Goal: Task Accomplishment & Management: Manage account settings

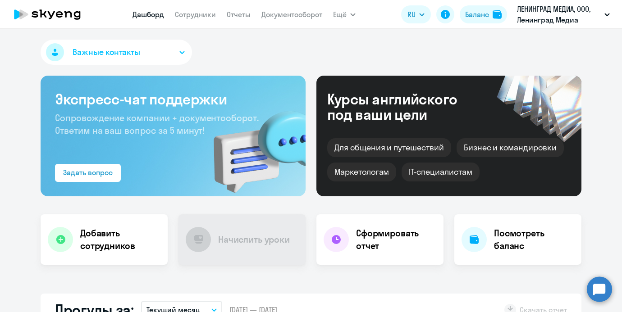
select select "30"
click at [201, 21] on nav "Дашборд Сотрудники Отчеты Документооборот" at bounding box center [227, 14] width 190 height 18
click at [199, 18] on link "Сотрудники" at bounding box center [195, 14] width 41 height 9
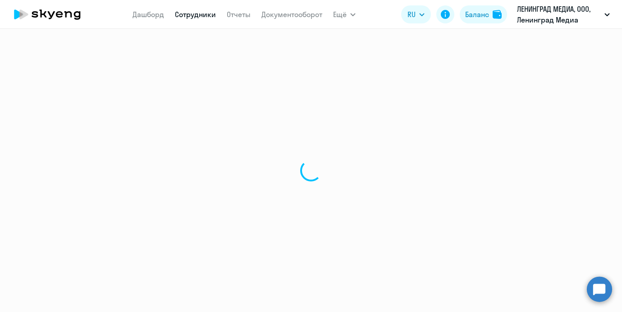
select select "30"
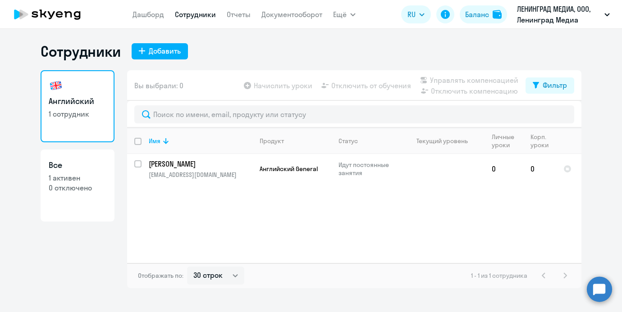
click at [128, 16] on app-header "Дашборд Сотрудники Отчеты Документооборот Ещё Дашборд Сотрудники Отчеты Докумен…" at bounding box center [311, 14] width 622 height 29
click at [146, 13] on link "Дашборд" at bounding box center [148, 14] width 32 height 9
select select "30"
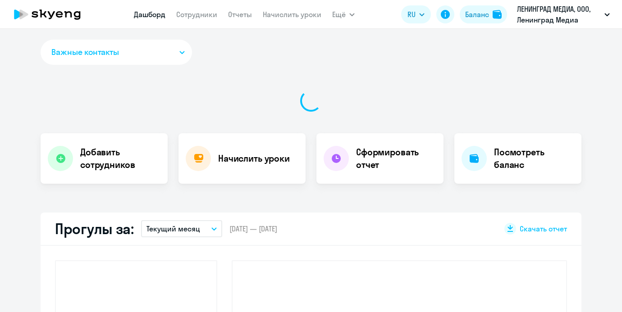
select select "30"
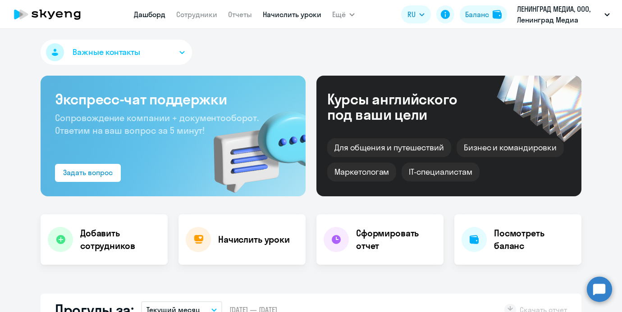
click at [279, 11] on link "Начислить уроки" at bounding box center [292, 14] width 59 height 9
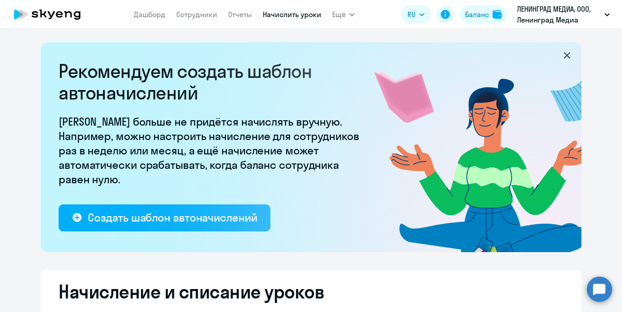
select select "10"
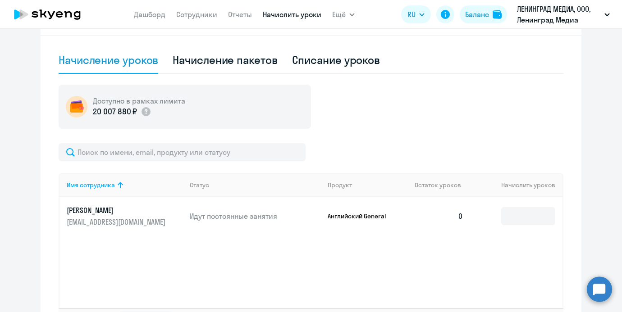
scroll to position [284, 0]
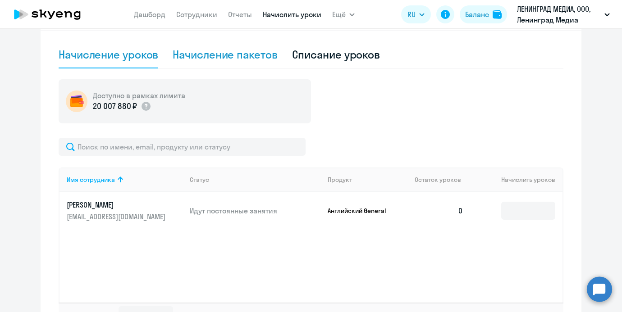
click at [220, 58] on div "Начисление пакетов" at bounding box center [225, 54] width 105 height 14
select select "10"
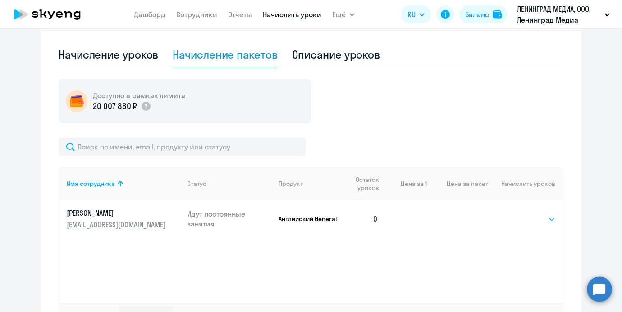
click at [539, 215] on select "Выбрать 4 8 16 32 64 96 128" at bounding box center [536, 219] width 37 height 11
select select "8"
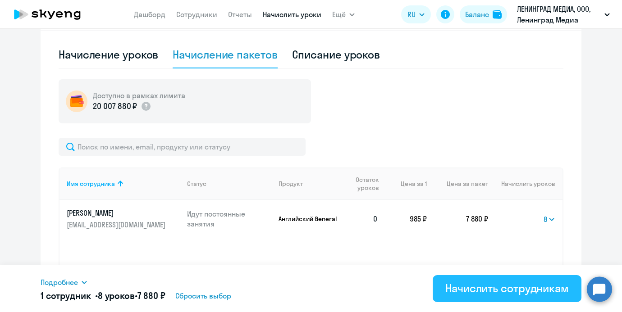
click at [485, 290] on div "Начислить сотрудникам" at bounding box center [506, 288] width 123 height 14
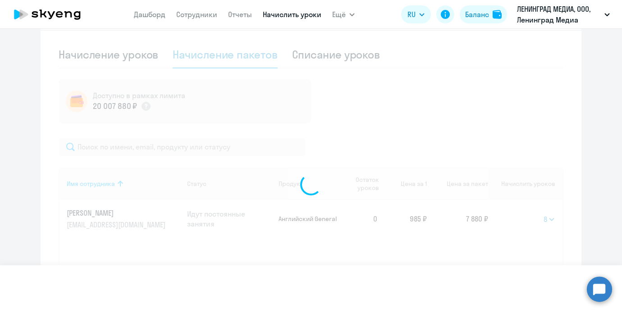
select select
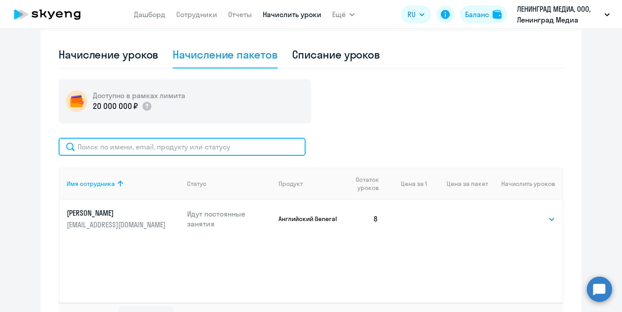
click at [237, 150] on input "text" at bounding box center [182, 147] width 247 height 18
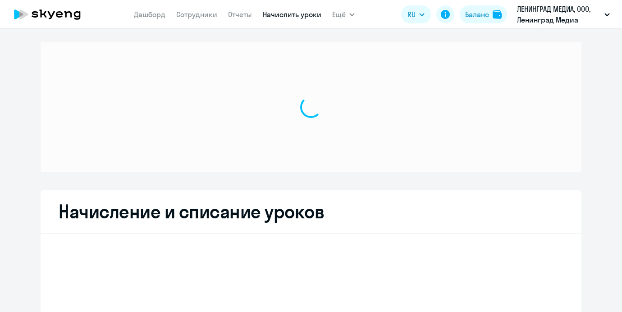
select select "10"
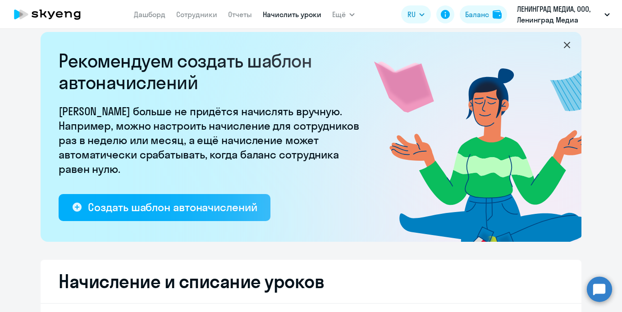
scroll to position [12, 0]
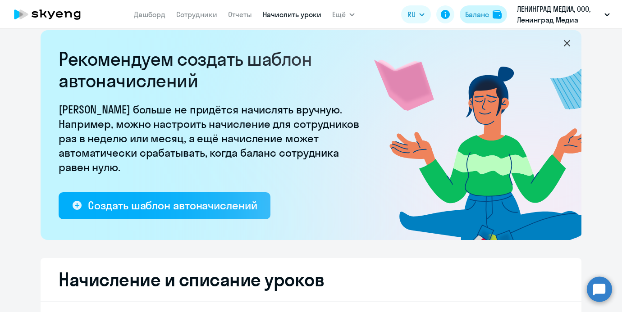
click at [478, 13] on div "Баланс" at bounding box center [477, 14] width 24 height 11
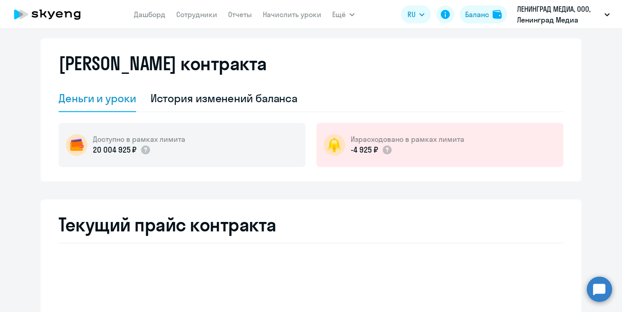
select select "english_adult_not_native_speaker"
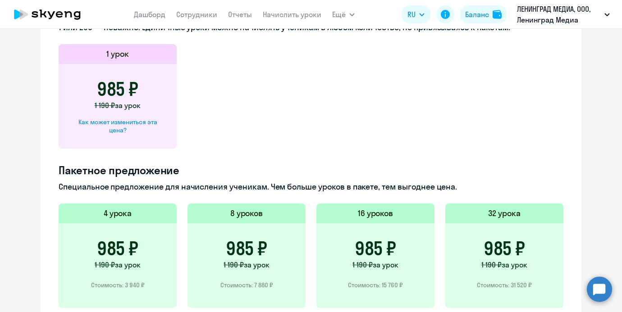
scroll to position [330, 0]
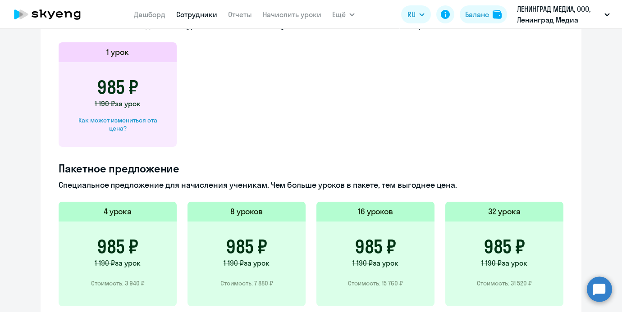
click at [189, 16] on link "Сотрудники" at bounding box center [196, 14] width 41 height 9
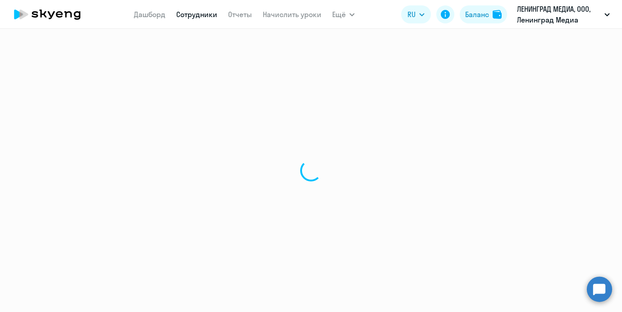
select select "30"
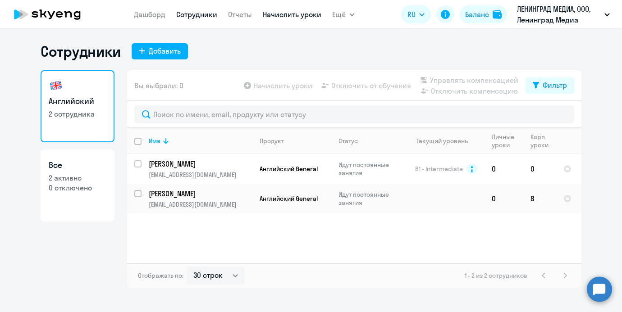
click at [290, 18] on link "Начислить уроки" at bounding box center [292, 14] width 59 height 9
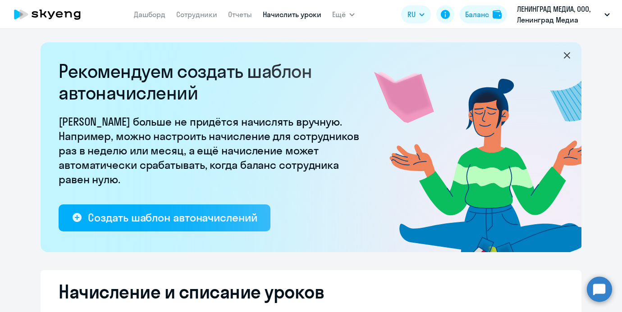
select select "10"
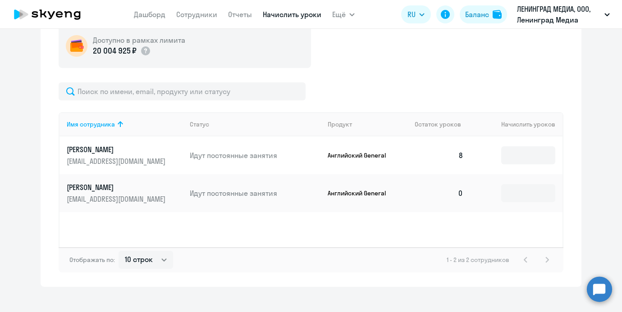
scroll to position [350, 0]
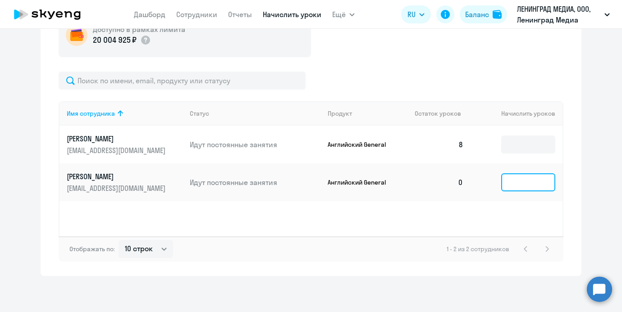
click at [517, 187] on input at bounding box center [528, 182] width 54 height 18
type input "4"
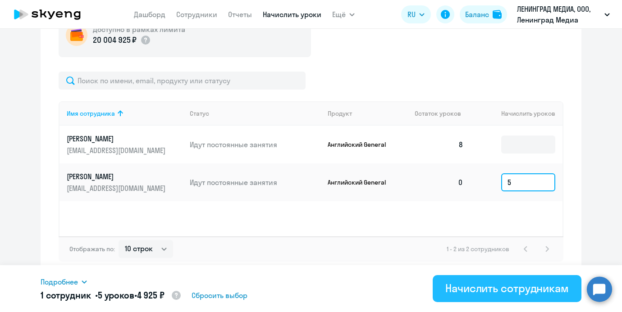
type input "5"
click at [486, 276] on button "Начислить сотрудникам" at bounding box center [506, 288] width 149 height 27
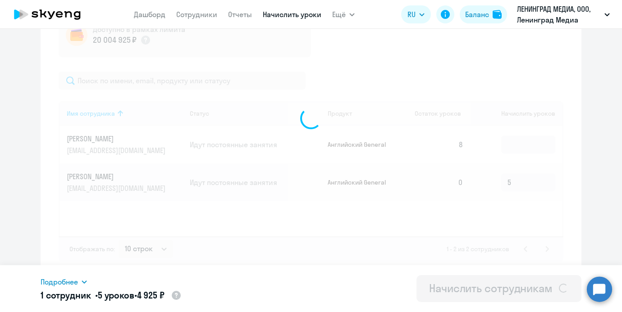
click at [480, 282] on div "Начислить сотрудникам" at bounding box center [490, 288] width 123 height 14
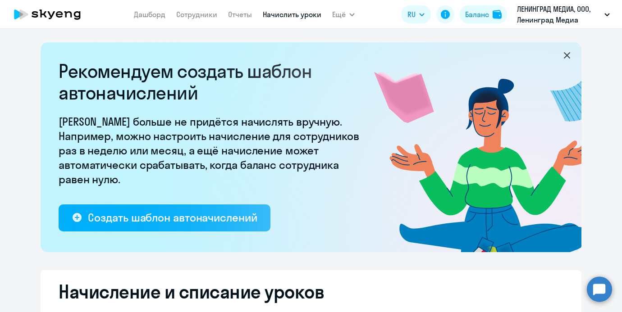
select select "10"
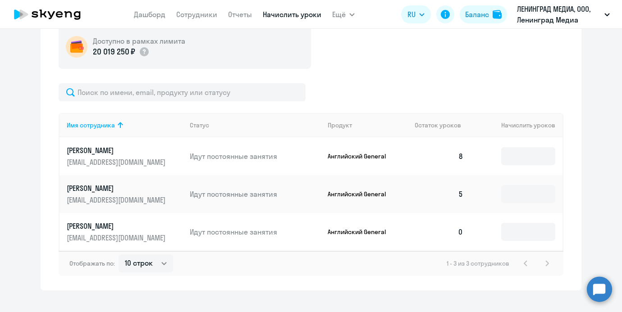
scroll to position [346, 0]
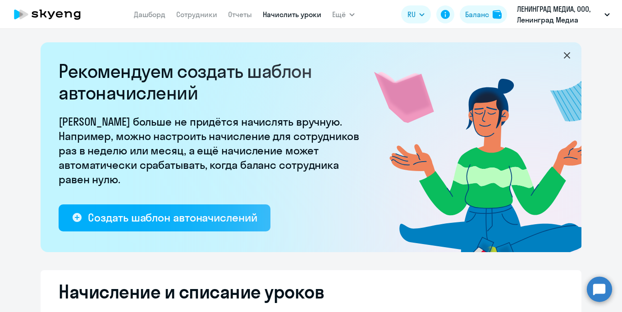
select select "10"
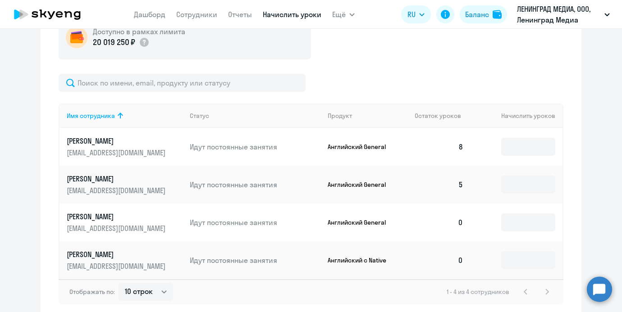
scroll to position [349, 0]
click at [501, 257] on td at bounding box center [516, 260] width 92 height 38
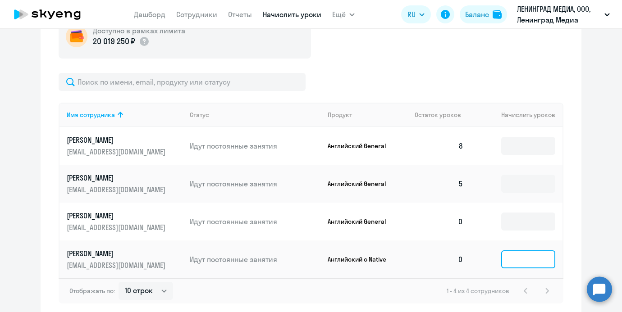
click at [506, 257] on input at bounding box center [528, 259] width 54 height 18
type input "6"
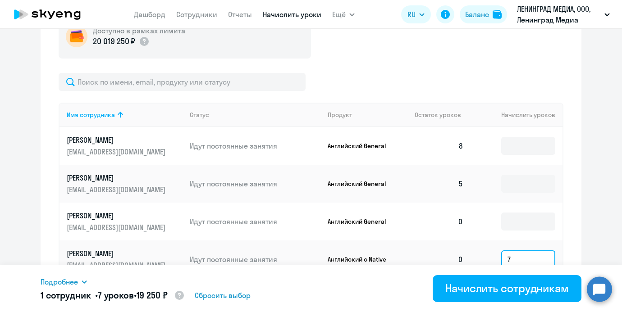
type input "7"
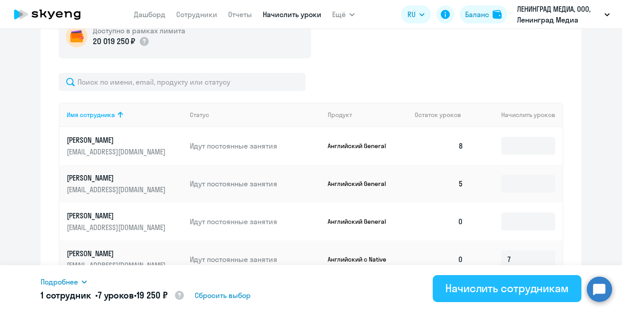
click at [442, 285] on button "Начислить сотрудникам" at bounding box center [506, 288] width 149 height 27
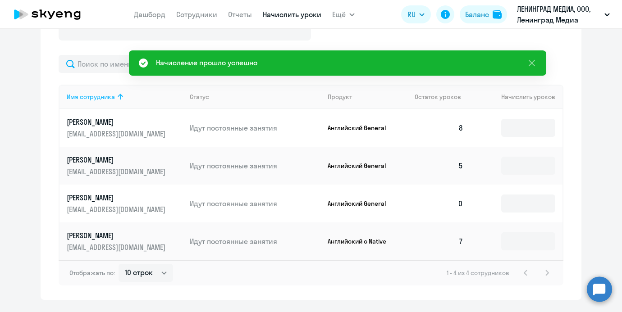
scroll to position [375, 0]
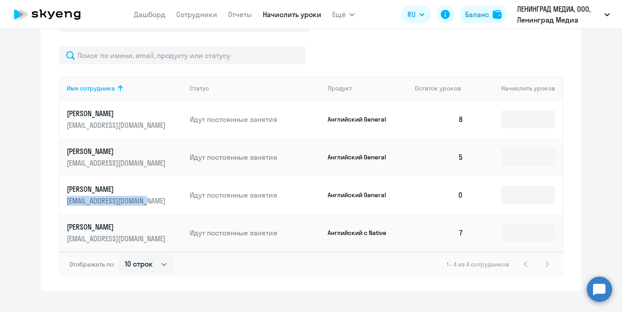
drag, startPoint x: 170, startPoint y: 204, endPoint x: 65, endPoint y: 203, distance: 105.0
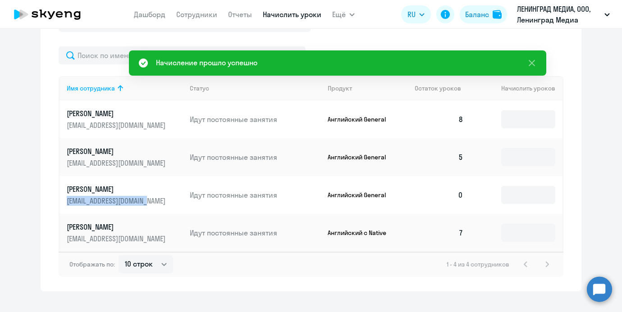
copy p "[EMAIL_ADDRESS][DOMAIN_NAME]"
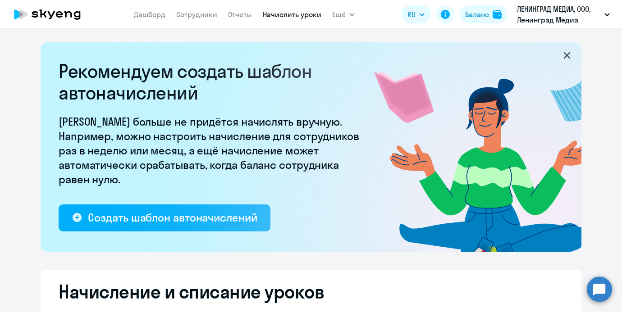
select select "10"
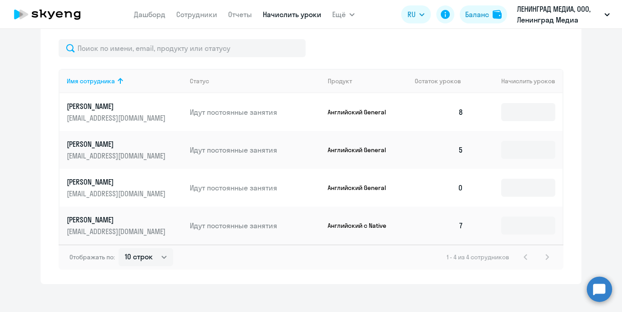
scroll to position [383, 0]
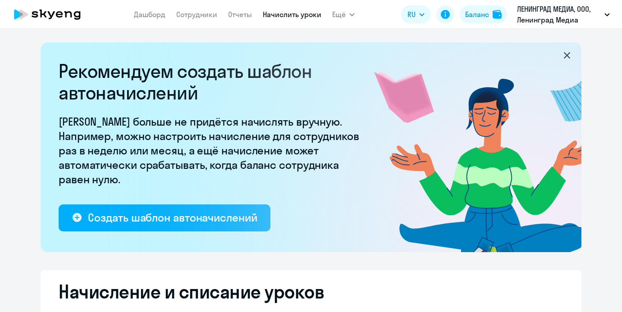
select select "10"
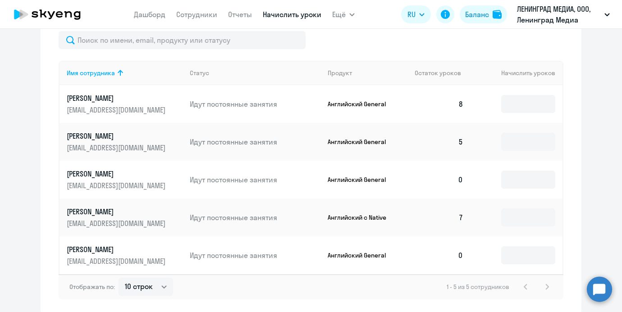
scroll to position [428, 0]
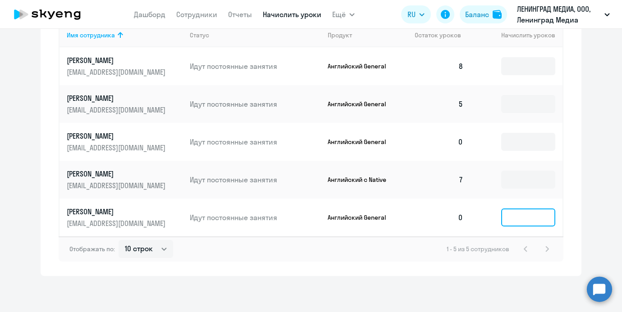
click at [515, 223] on input at bounding box center [528, 218] width 54 height 18
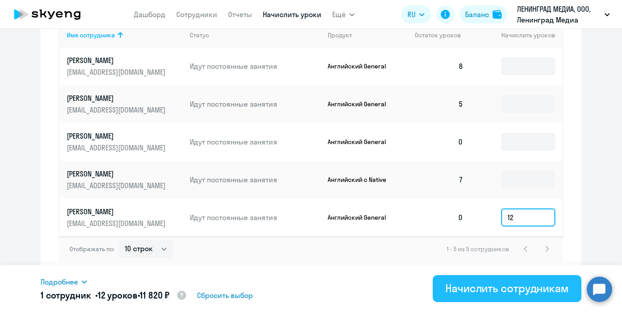
type input "12"
click at [481, 300] on button "Начислить сотрудникам" at bounding box center [506, 288] width 149 height 27
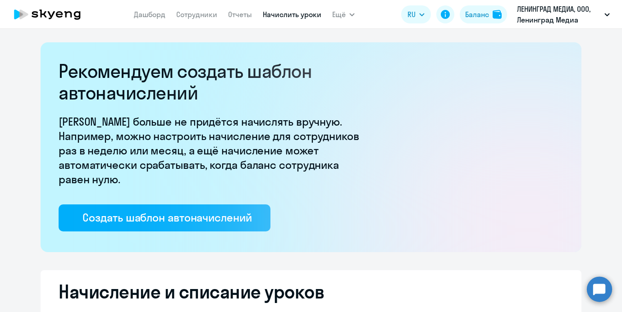
select select "10"
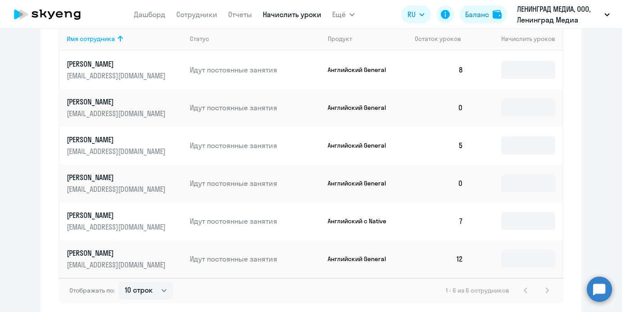
scroll to position [427, 0]
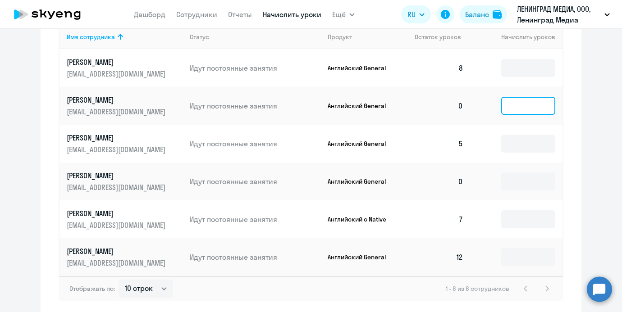
click at [523, 107] on input at bounding box center [528, 106] width 54 height 18
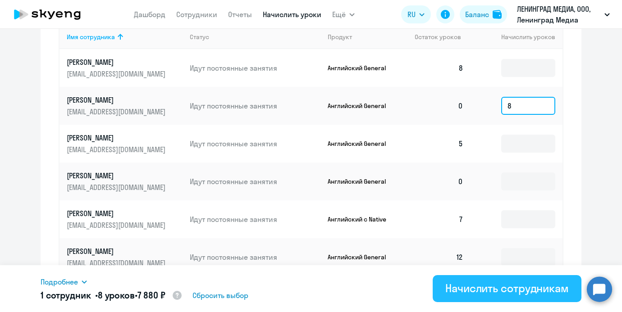
type input "8"
click at [498, 281] on div "Начислить сотрудникам" at bounding box center [506, 288] width 123 height 14
